Goal: Check status: Check status

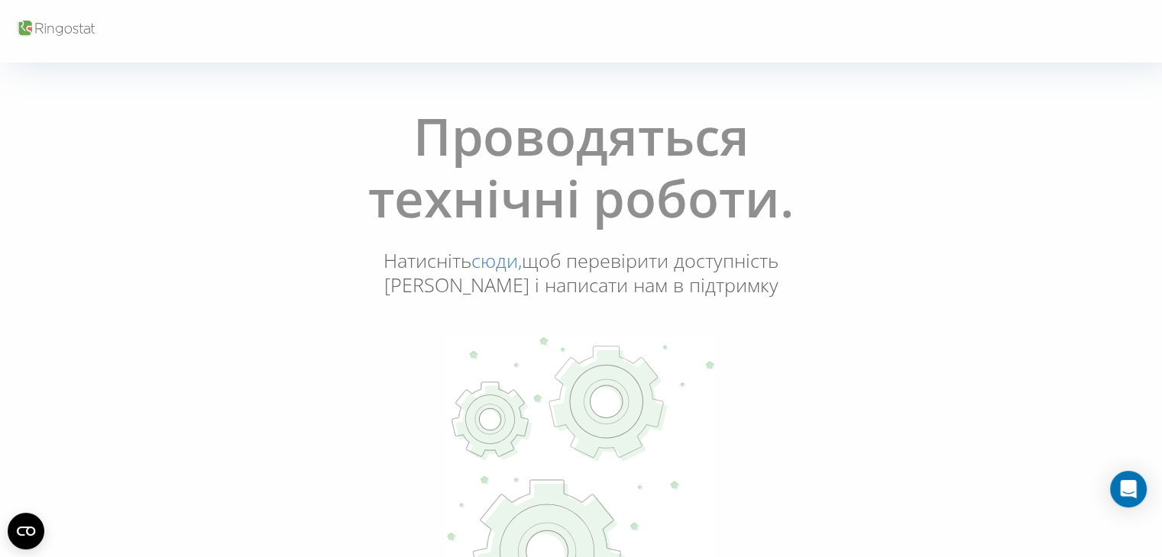
click at [473, 257] on link "сюди," at bounding box center [496, 260] width 50 height 26
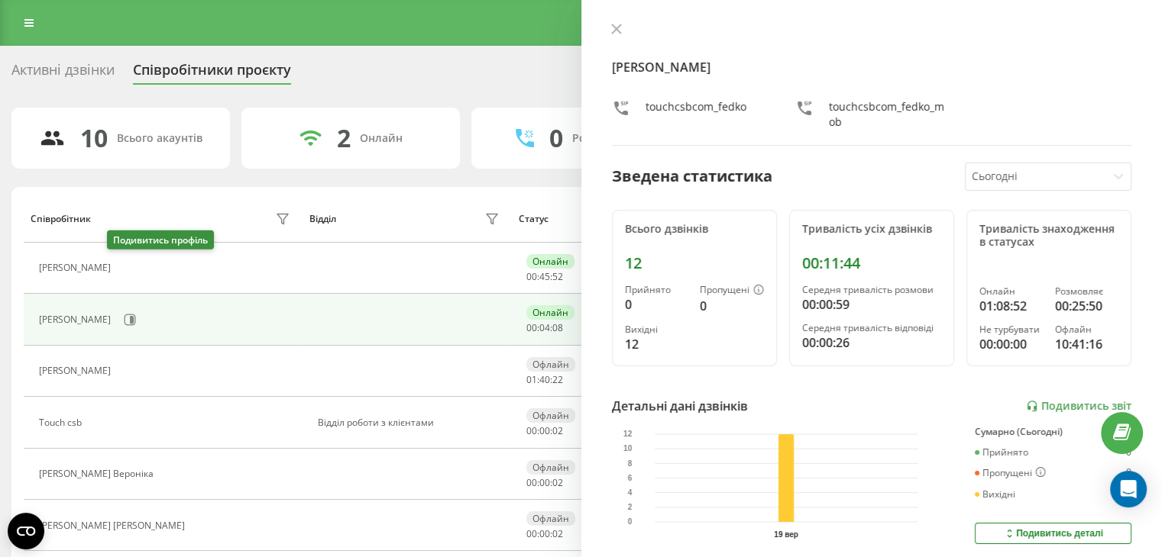
click at [128, 267] on icon at bounding box center [130, 269] width 4 height 8
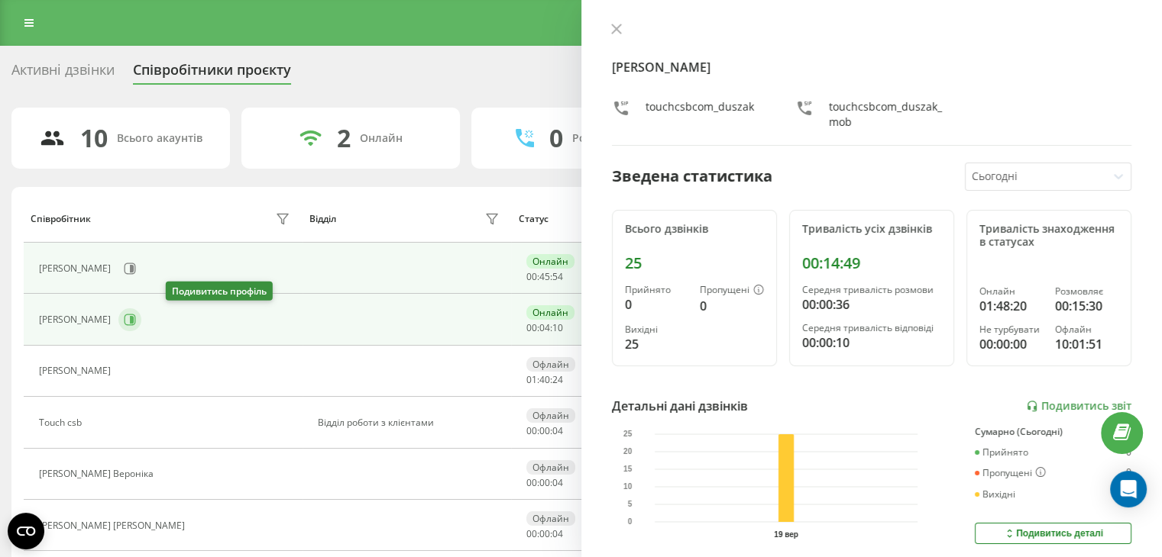
click at [136, 318] on icon at bounding box center [129, 320] width 11 height 11
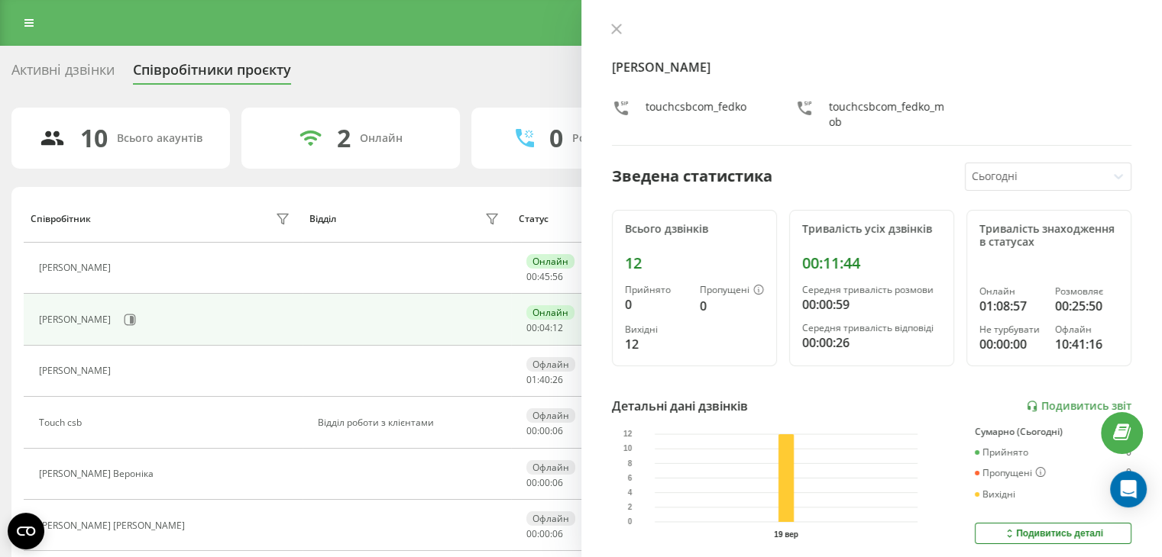
click at [122, 263] on icon at bounding box center [127, 268] width 11 height 11
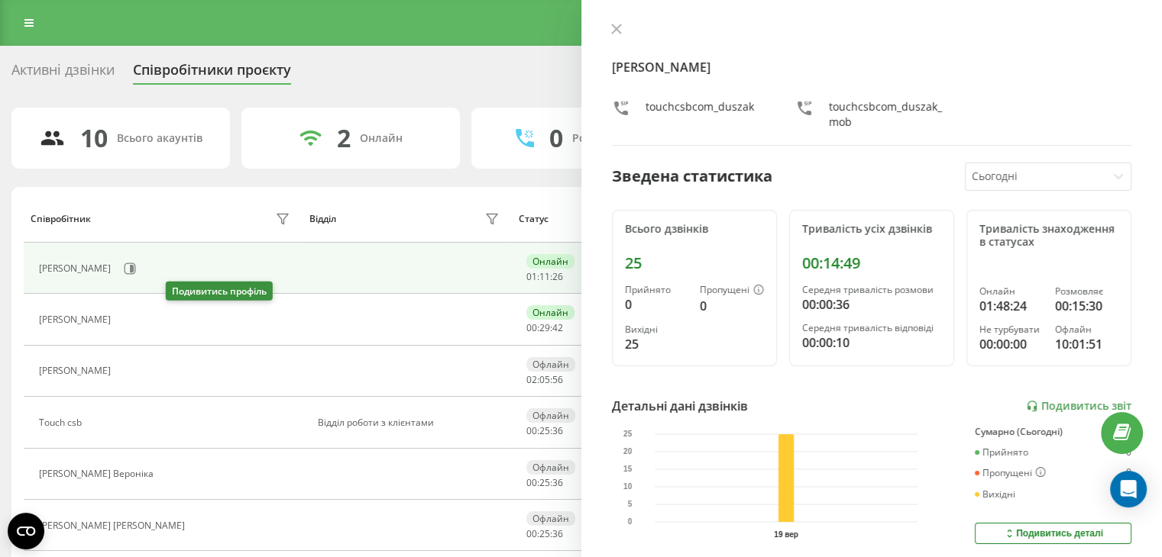
click at [188, 282] on div "Adrian Duszak" at bounding box center [166, 269] width 255 height 26
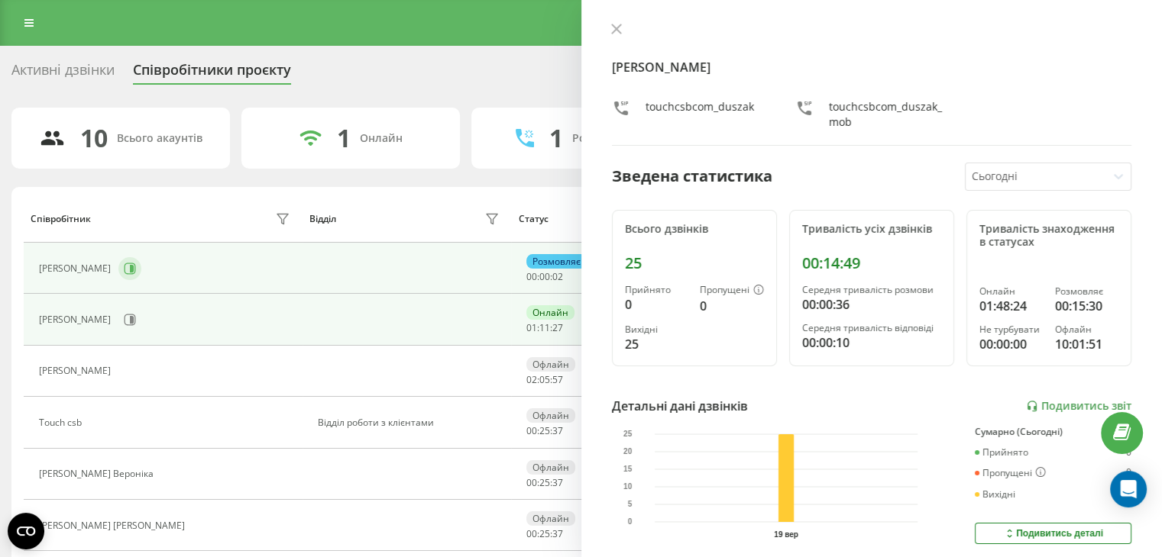
click at [136, 269] on icon at bounding box center [130, 269] width 12 height 12
click at [125, 318] on button at bounding box center [129, 320] width 23 height 23
click at [136, 267] on icon at bounding box center [130, 269] width 12 height 12
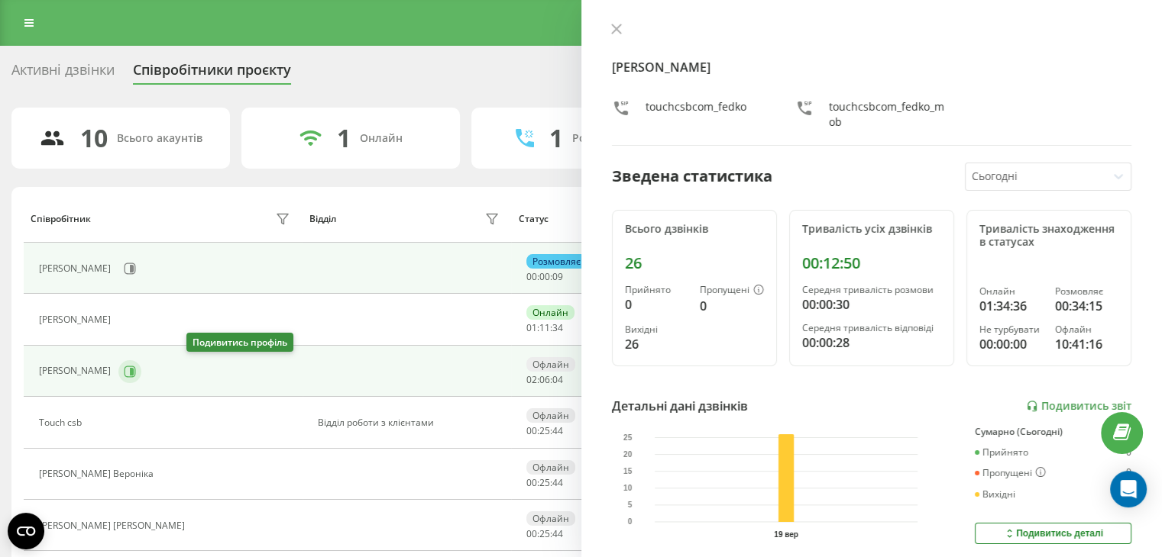
click at [136, 374] on icon at bounding box center [130, 372] width 12 height 12
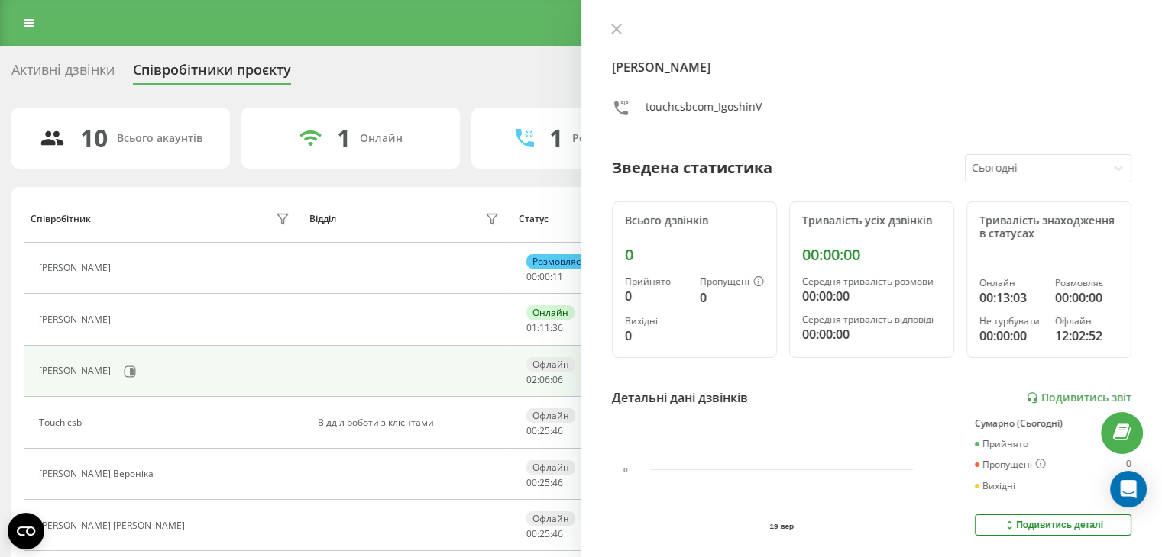
click at [121, 314] on icon at bounding box center [127, 320] width 12 height 12
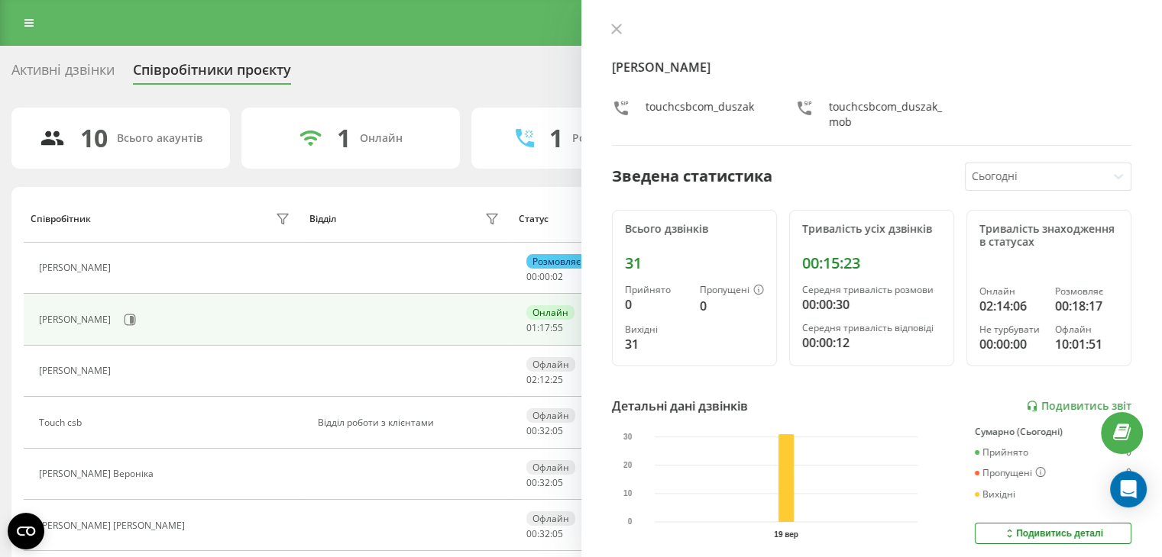
click at [134, 367] on icon at bounding box center [127, 372] width 12 height 12
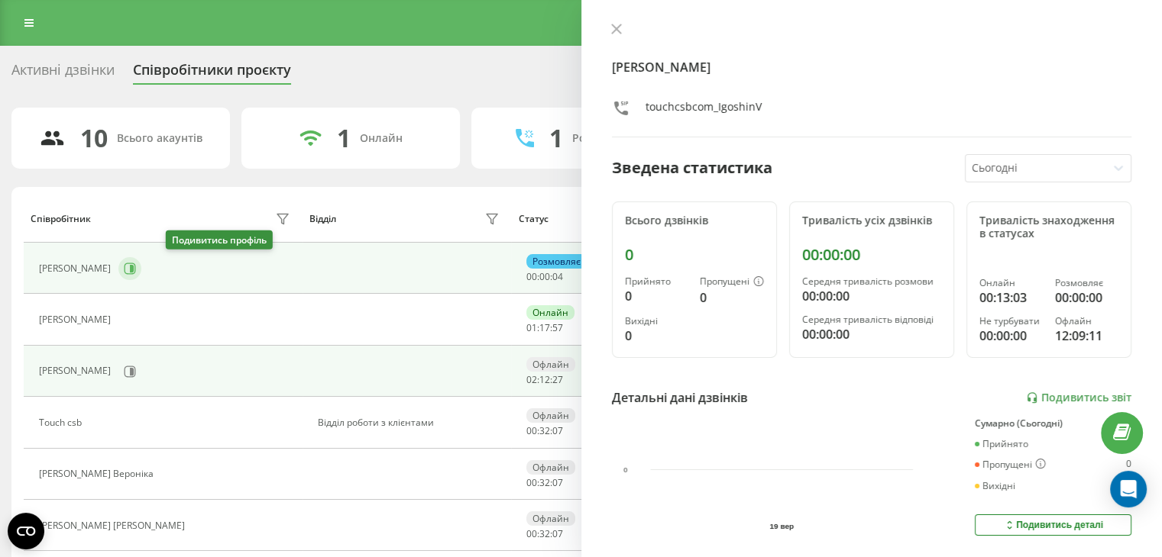
click at [136, 264] on icon at bounding box center [130, 269] width 12 height 12
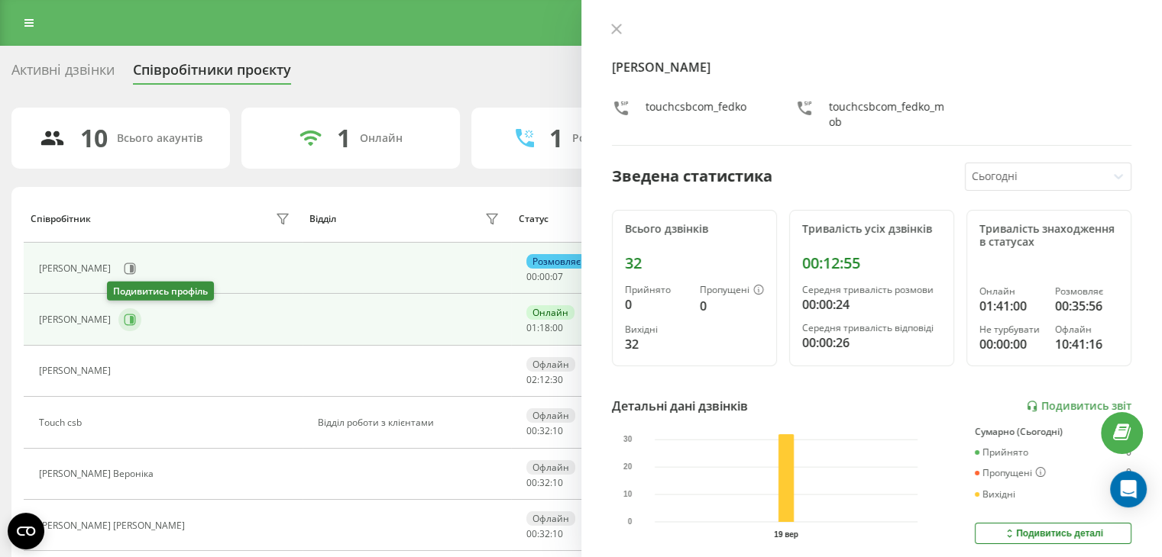
click at [118, 315] on button at bounding box center [129, 320] width 23 height 23
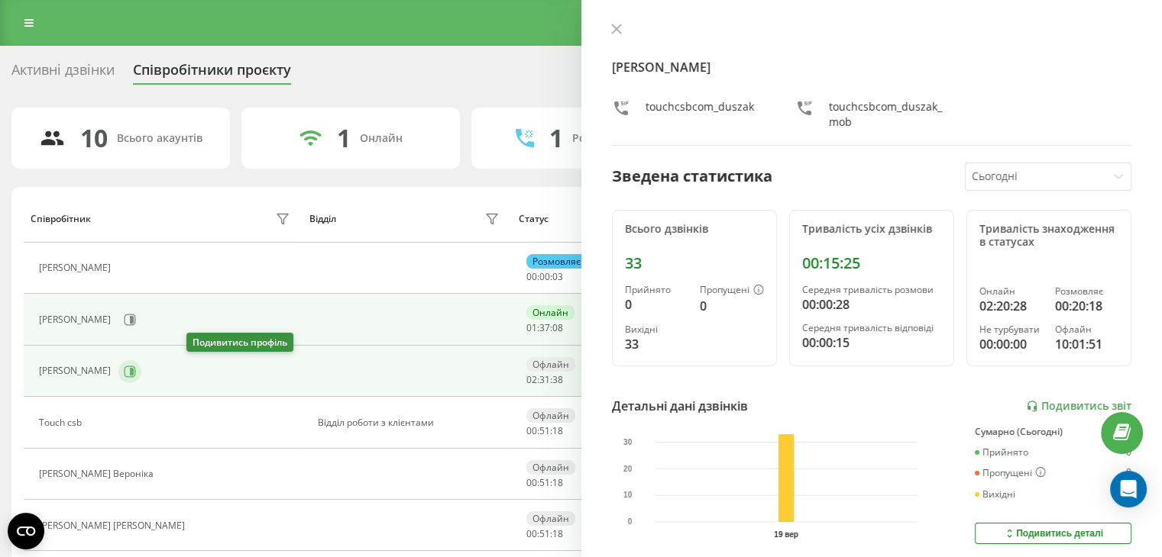
click at [136, 370] on icon at bounding box center [130, 372] width 12 height 12
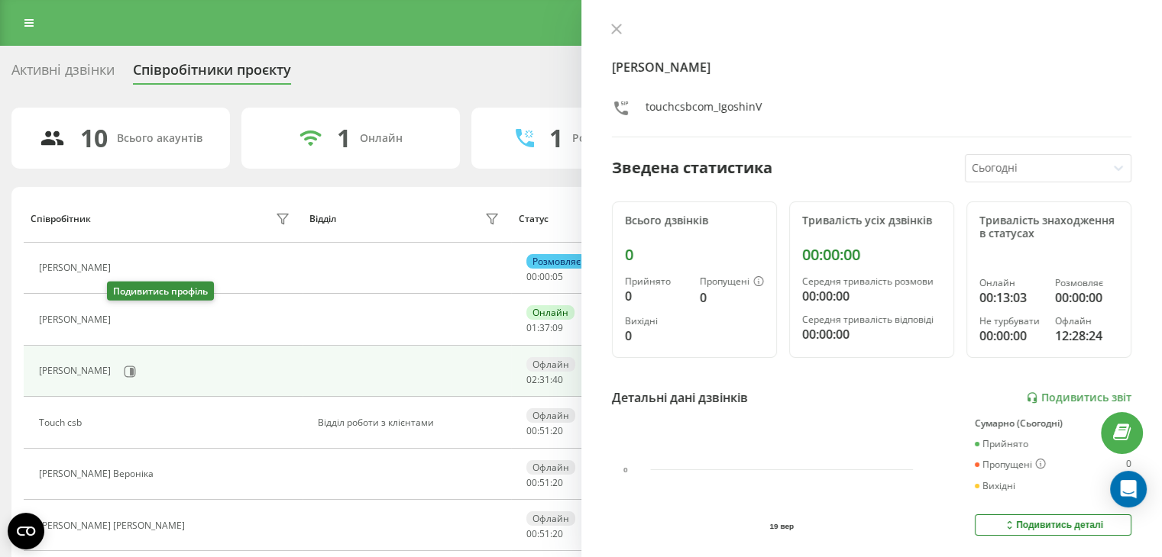
click at [121, 321] on icon at bounding box center [127, 320] width 12 height 12
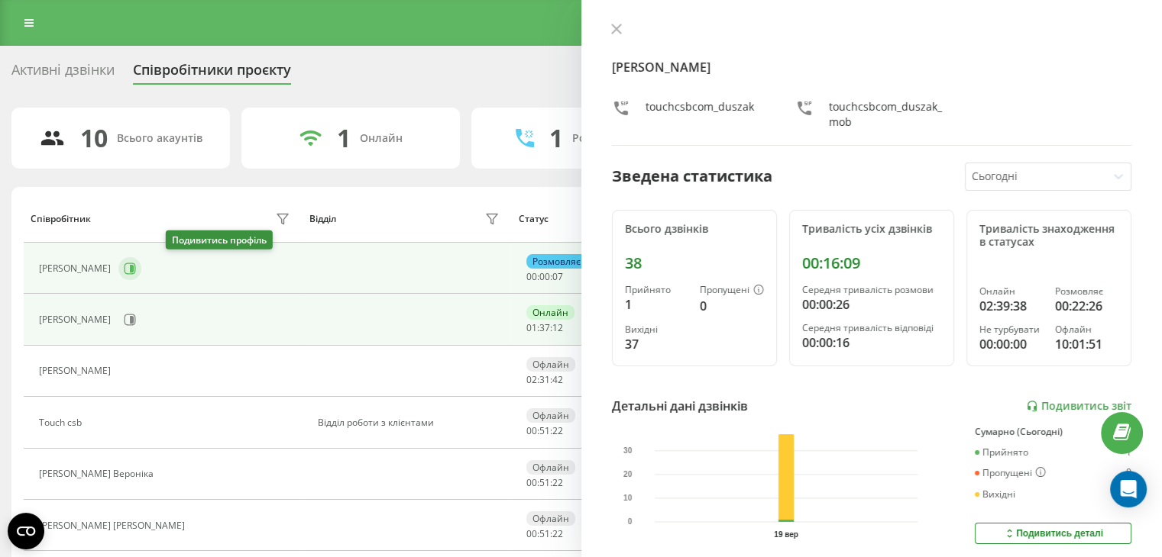
click at [136, 273] on icon at bounding box center [130, 269] width 12 height 12
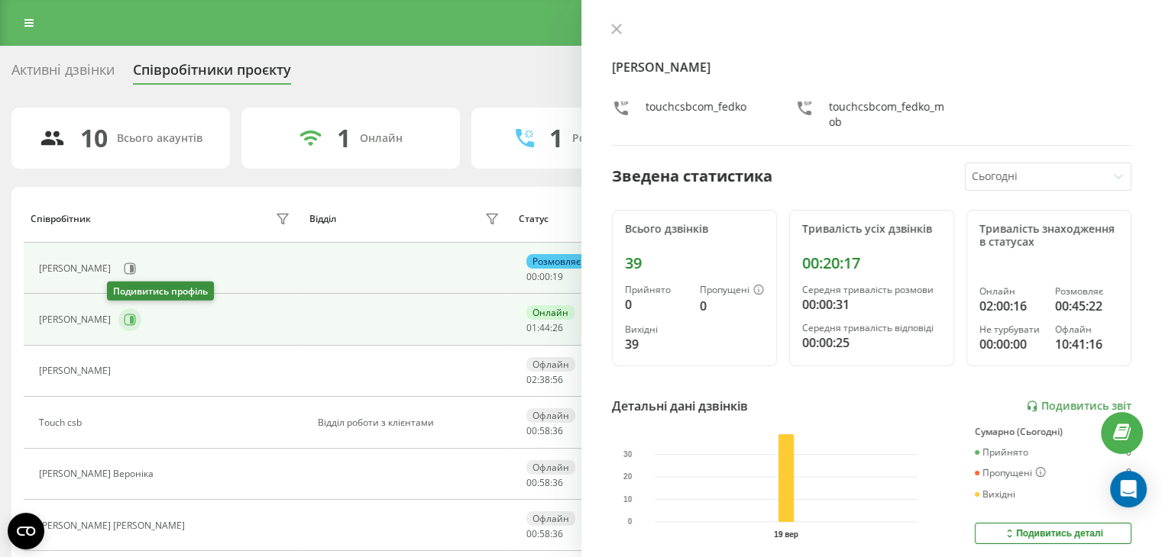
click at [124, 325] on icon at bounding box center [130, 320] width 12 height 12
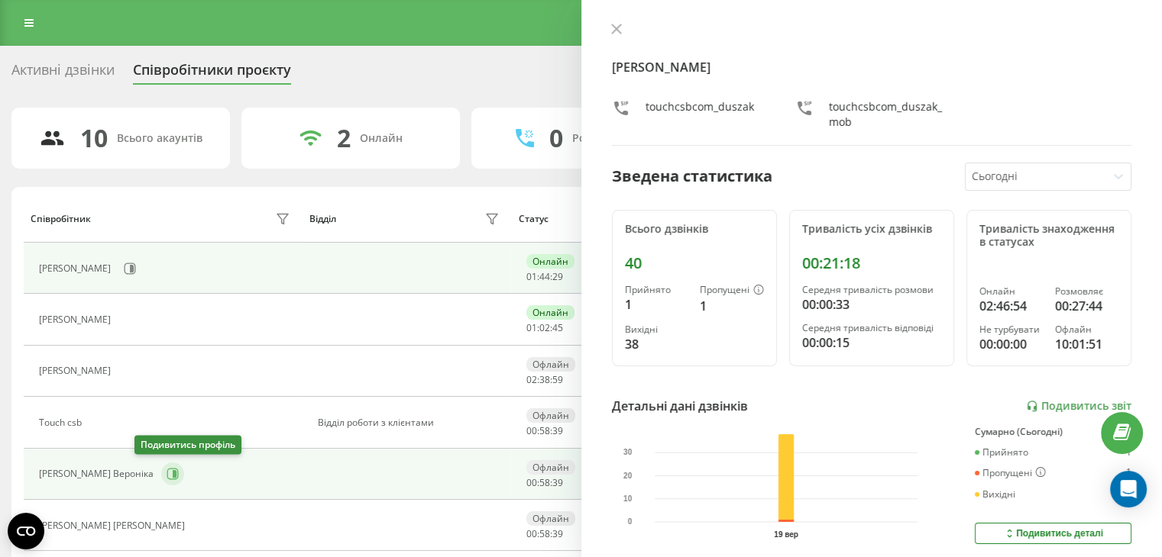
click at [161, 480] on button at bounding box center [172, 474] width 23 height 23
